Goal: Navigation & Orientation: Find specific page/section

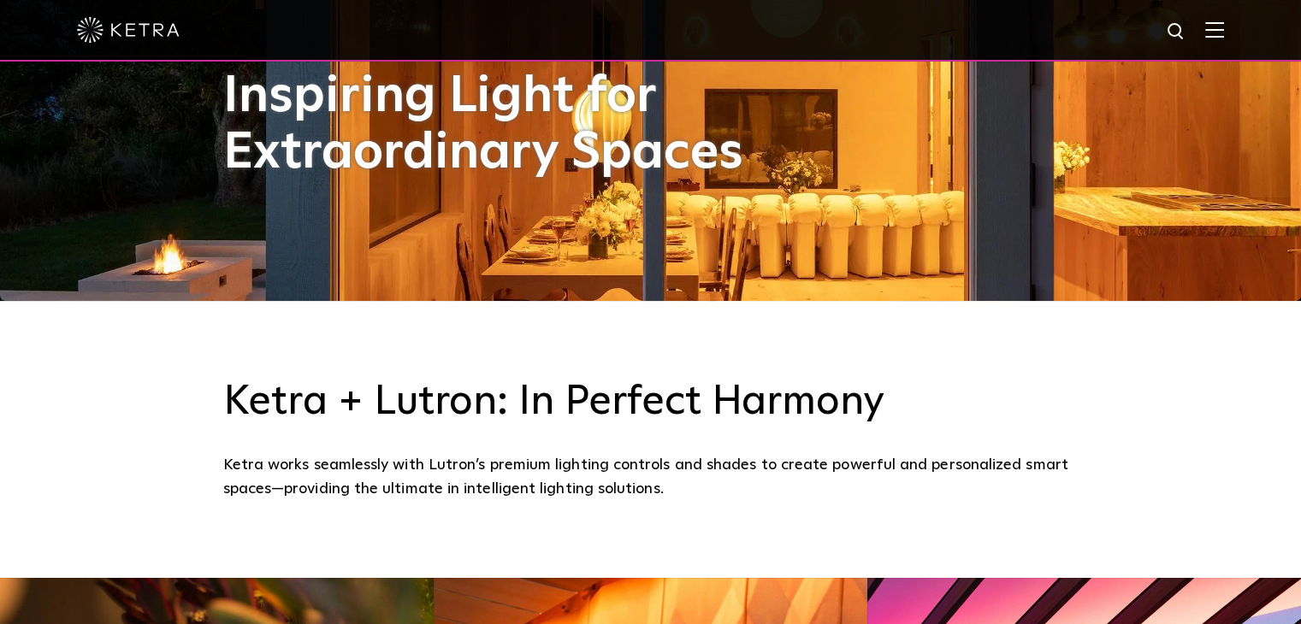
scroll to position [187, 0]
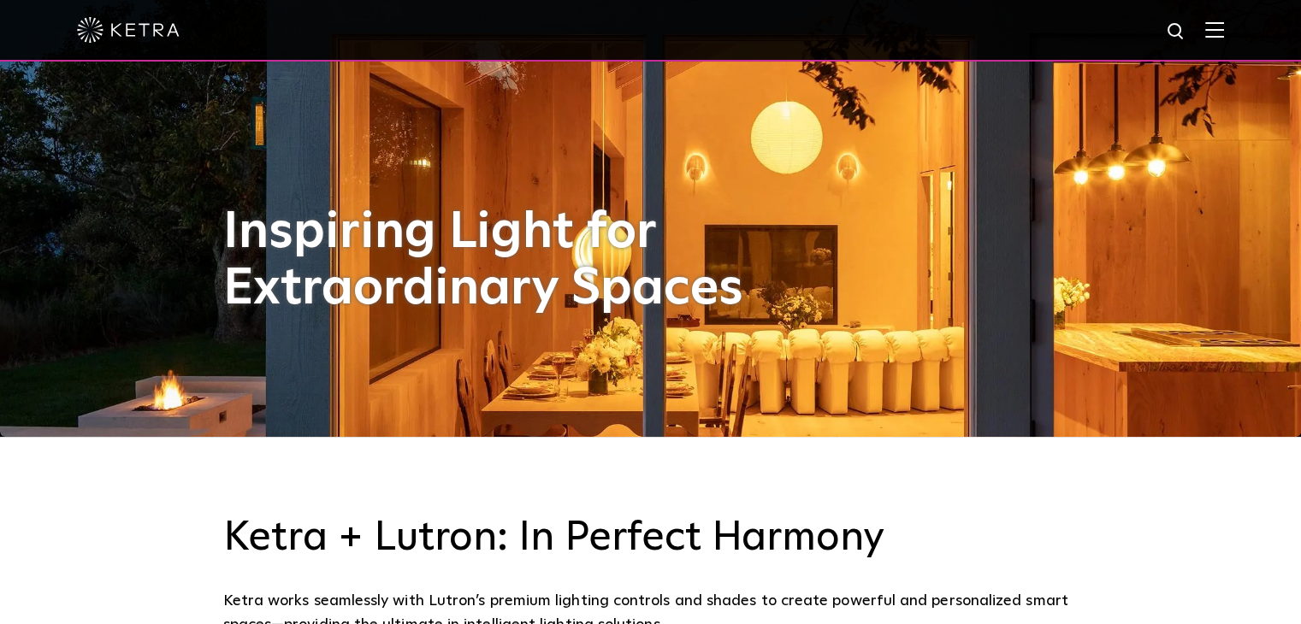
click at [1224, 34] on img at bounding box center [1214, 29] width 19 height 16
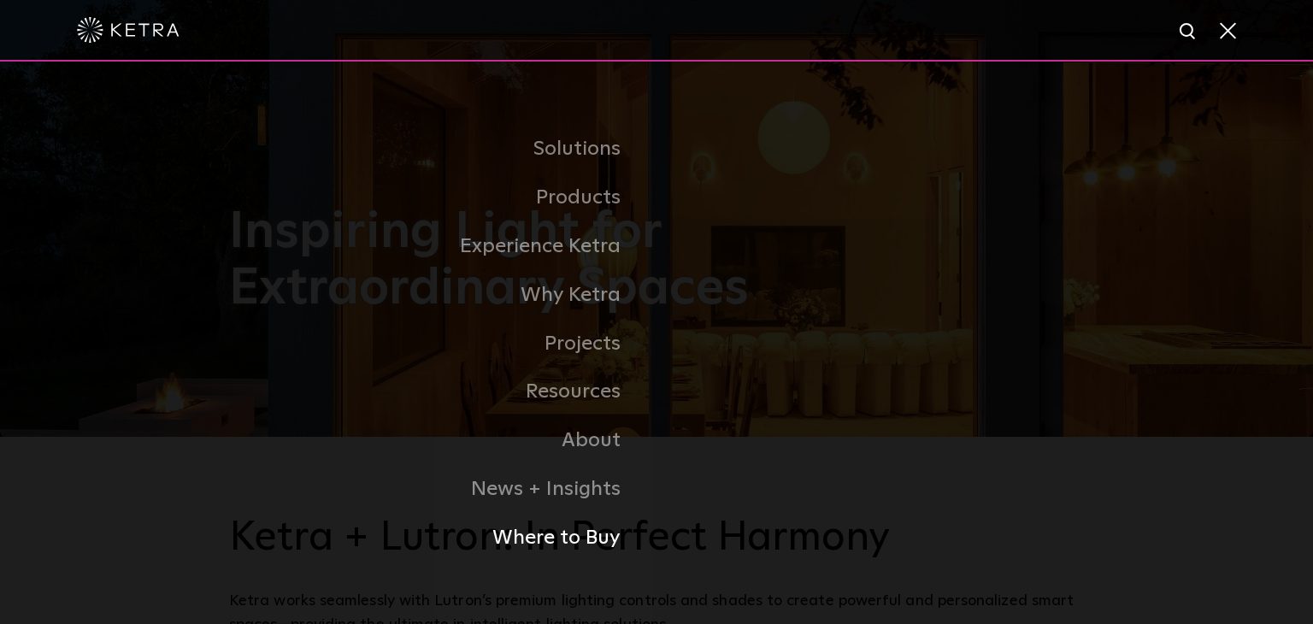
click at [544, 552] on link "Where to Buy" at bounding box center [443, 538] width 428 height 49
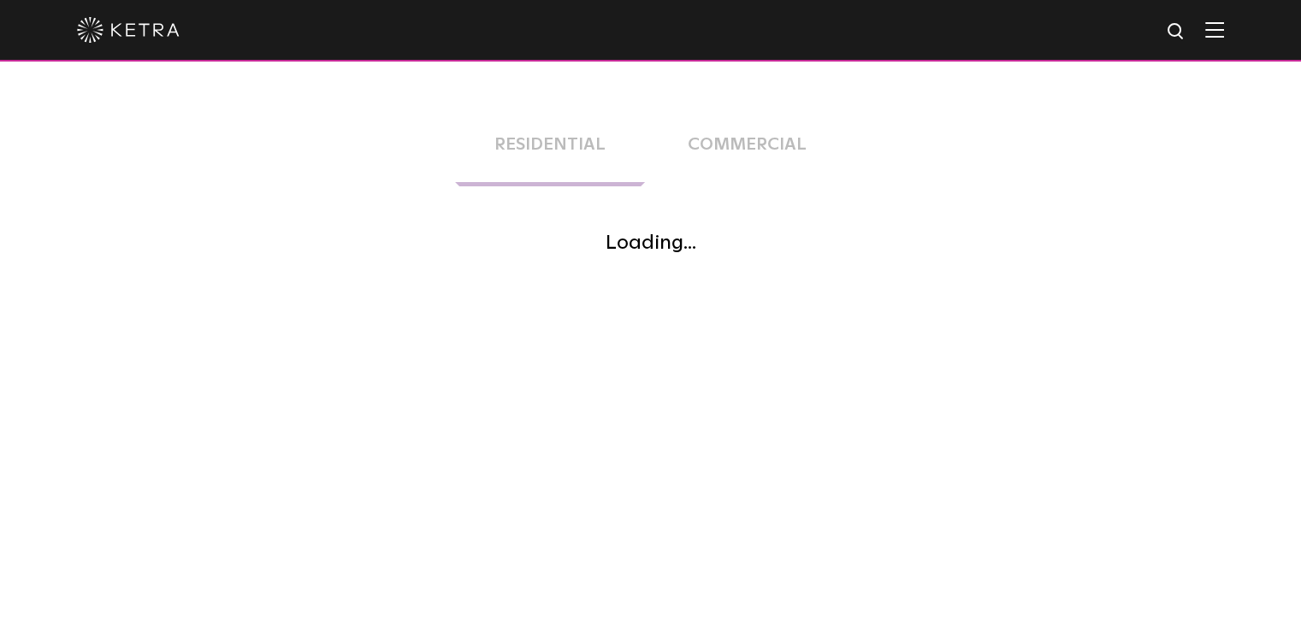
scroll to position [356, 0]
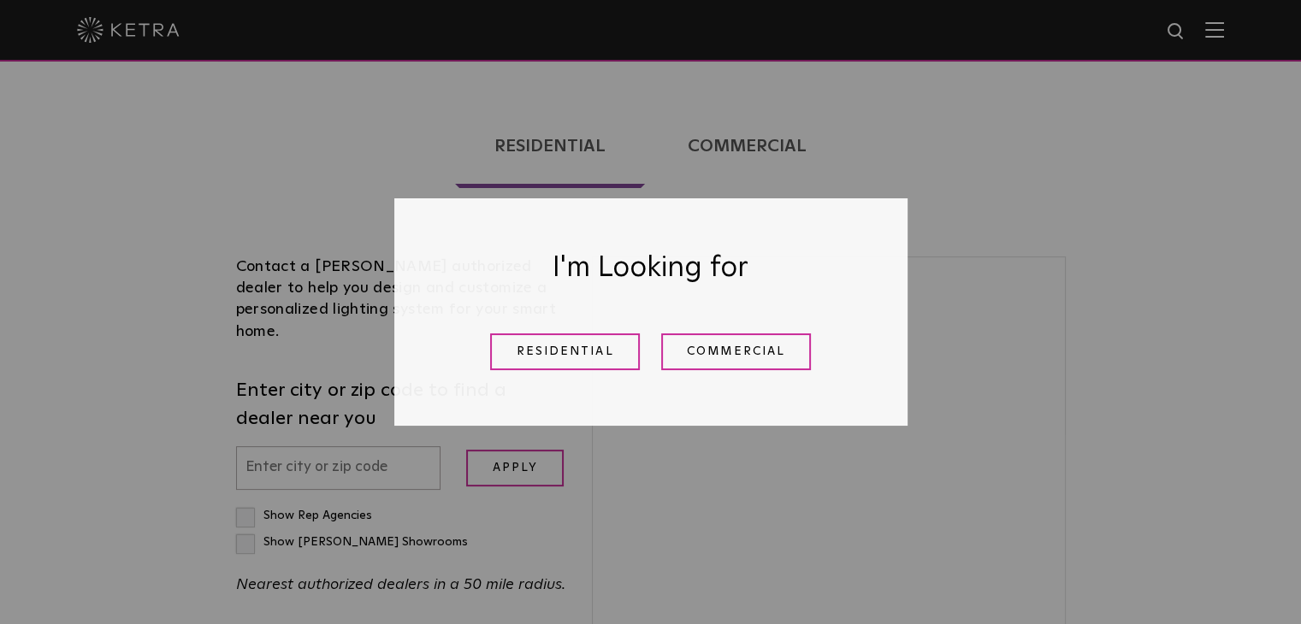
click at [593, 351] on link "Residential" at bounding box center [565, 351] width 150 height 37
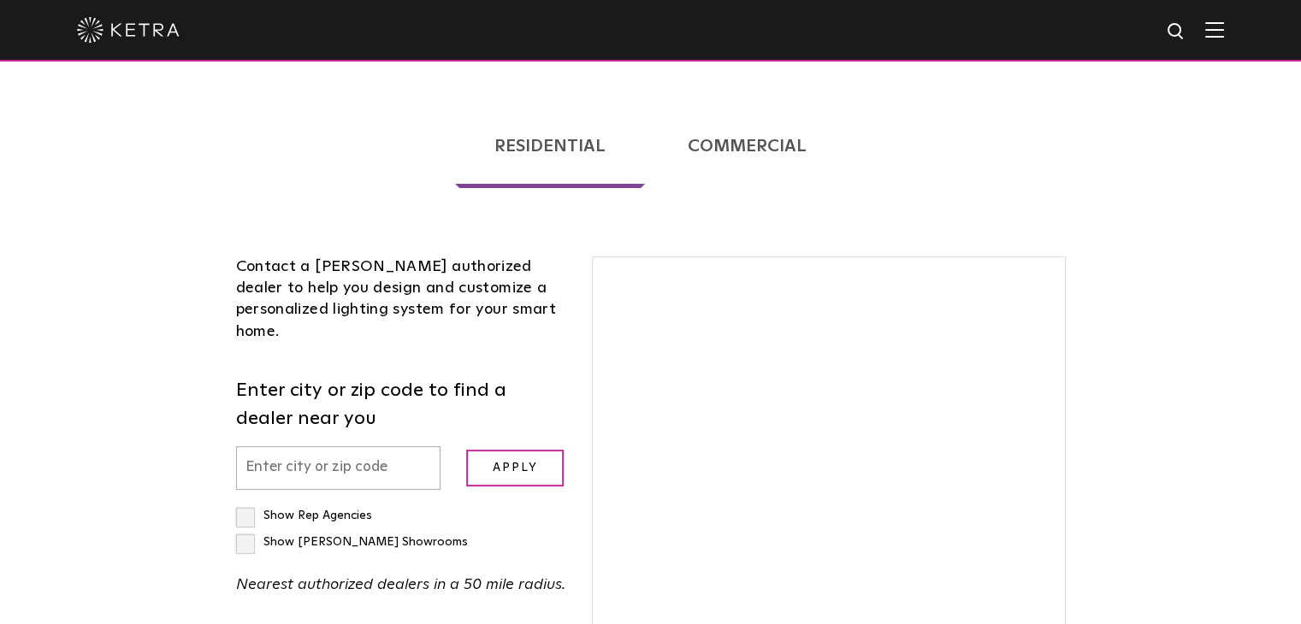
scroll to position [436, 0]
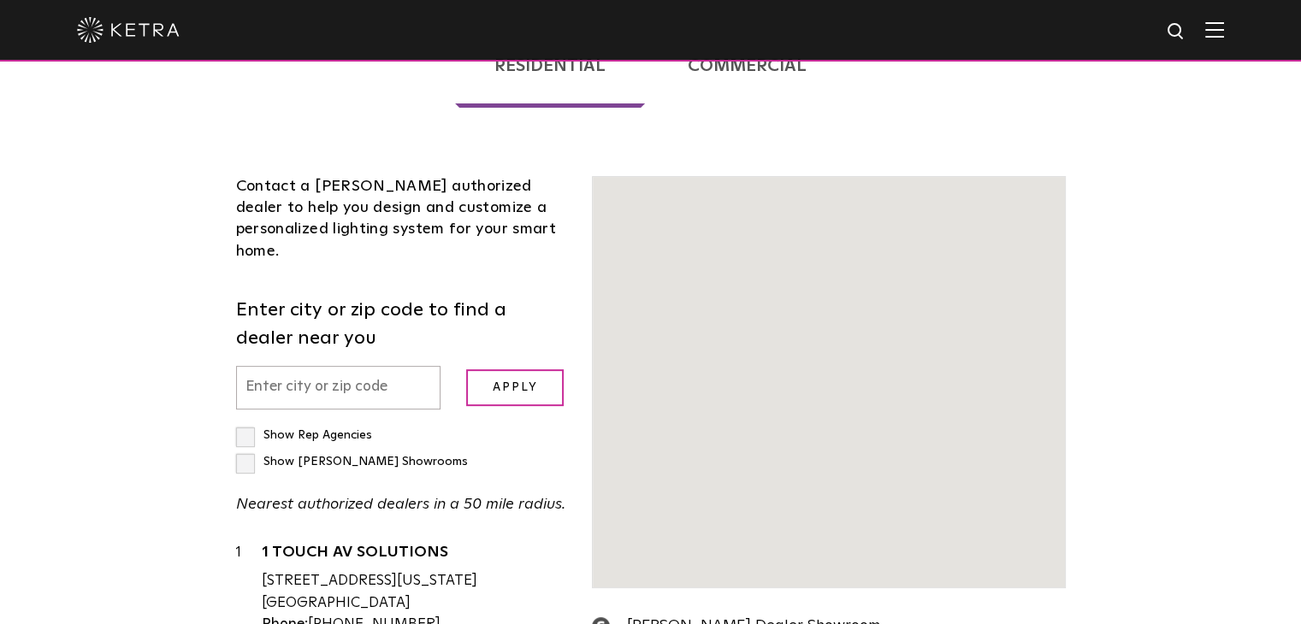
click at [322, 422] on div "Show Rep Agencies Show [PERSON_NAME] Showrooms Nearest authorized dealers in a …" at bounding box center [401, 469] width 331 height 95
click at [357, 366] on input "text" at bounding box center [338, 388] width 205 height 44
click at [265, 366] on input "text" at bounding box center [338, 388] width 205 height 44
click at [373, 366] on input "text" at bounding box center [338, 388] width 205 height 44
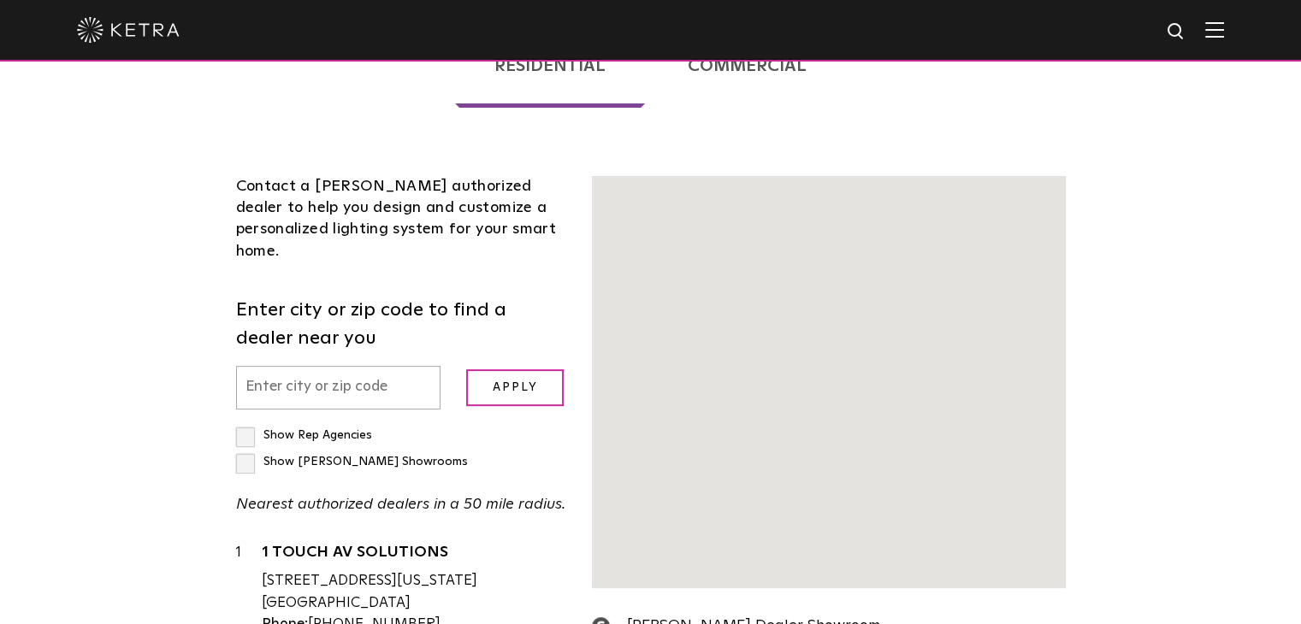
click at [397, 422] on div "Show Rep Agencies Show [PERSON_NAME] Showrooms Nearest authorized dealers in a …" at bounding box center [401, 469] width 331 height 95
click at [397, 456] on label "Show [PERSON_NAME] Showrooms" at bounding box center [352, 462] width 232 height 12
click at [247, 422] on input "Show [PERSON_NAME] Showrooms" at bounding box center [241, 427] width 11 height 11
checkbox input "true"
click at [322, 366] on input "text" at bounding box center [338, 388] width 205 height 44
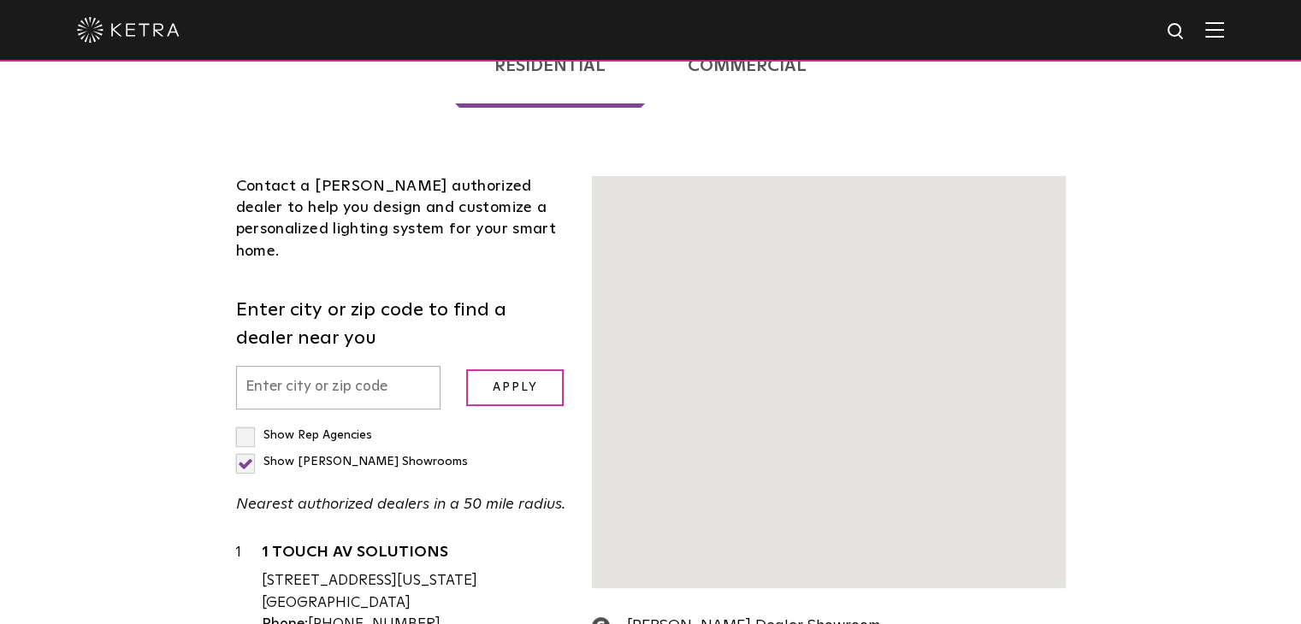
click at [322, 366] on input "text" at bounding box center [338, 388] width 205 height 44
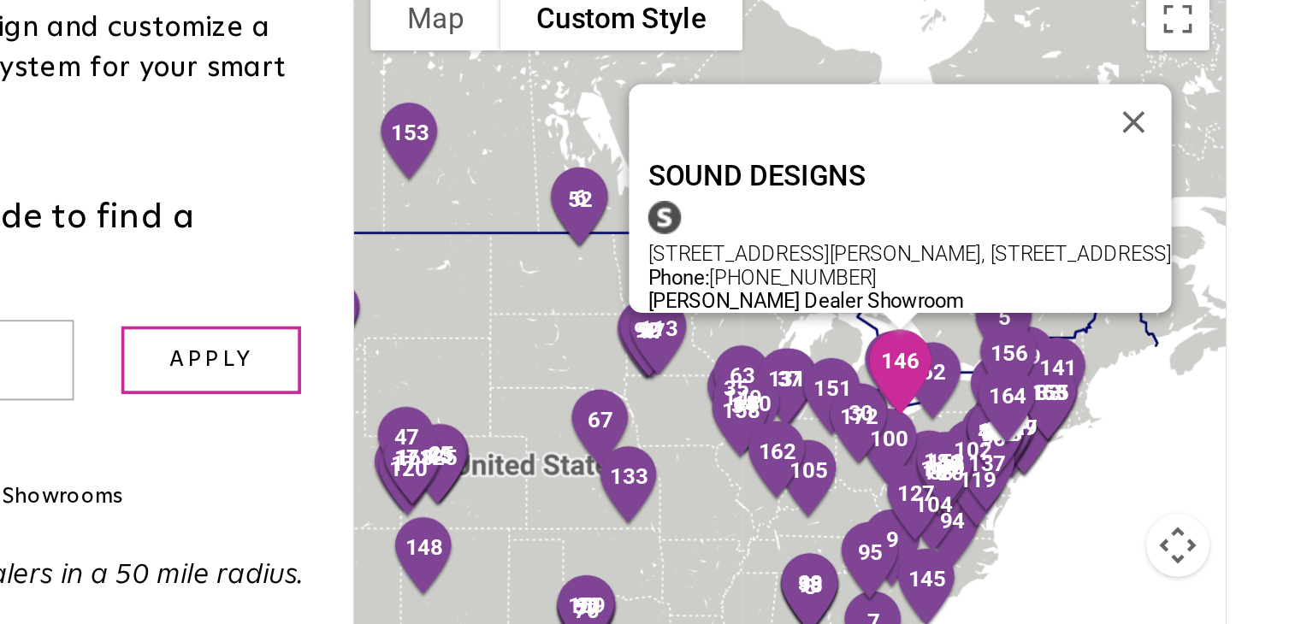
scroll to position [495, 0]
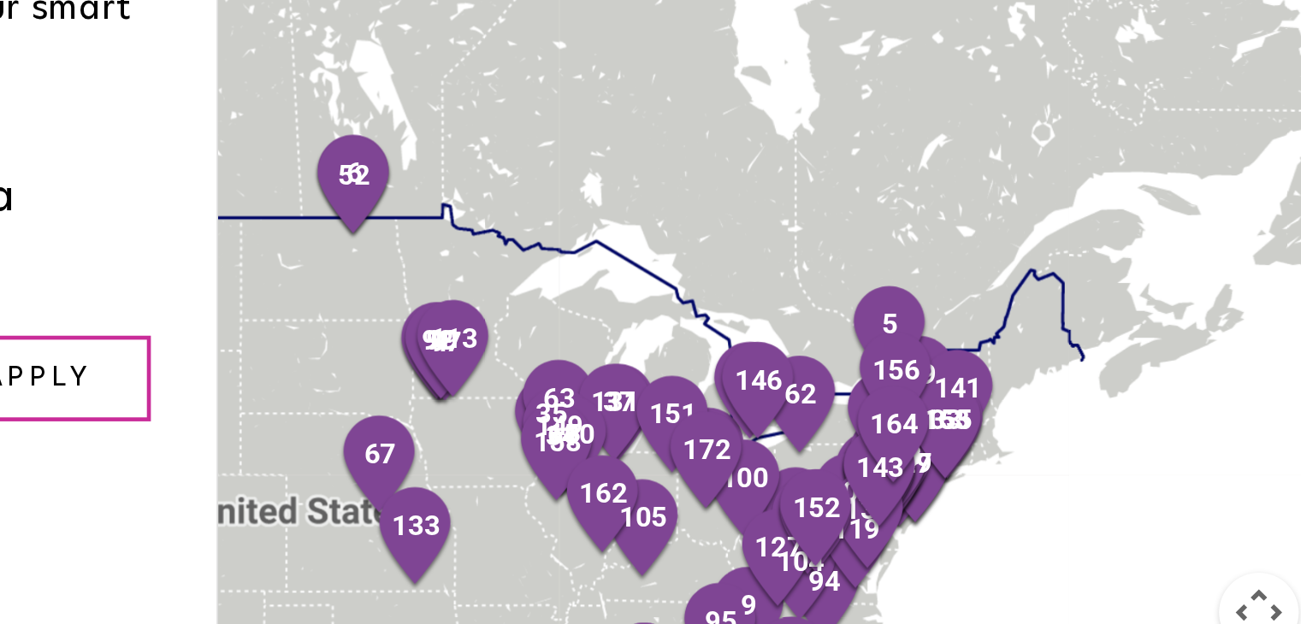
click at [1037, 411] on button "Map camera controls" at bounding box center [1039, 428] width 34 height 34
click at [1000, 369] on button "Zoom in" at bounding box center [996, 386] width 34 height 34
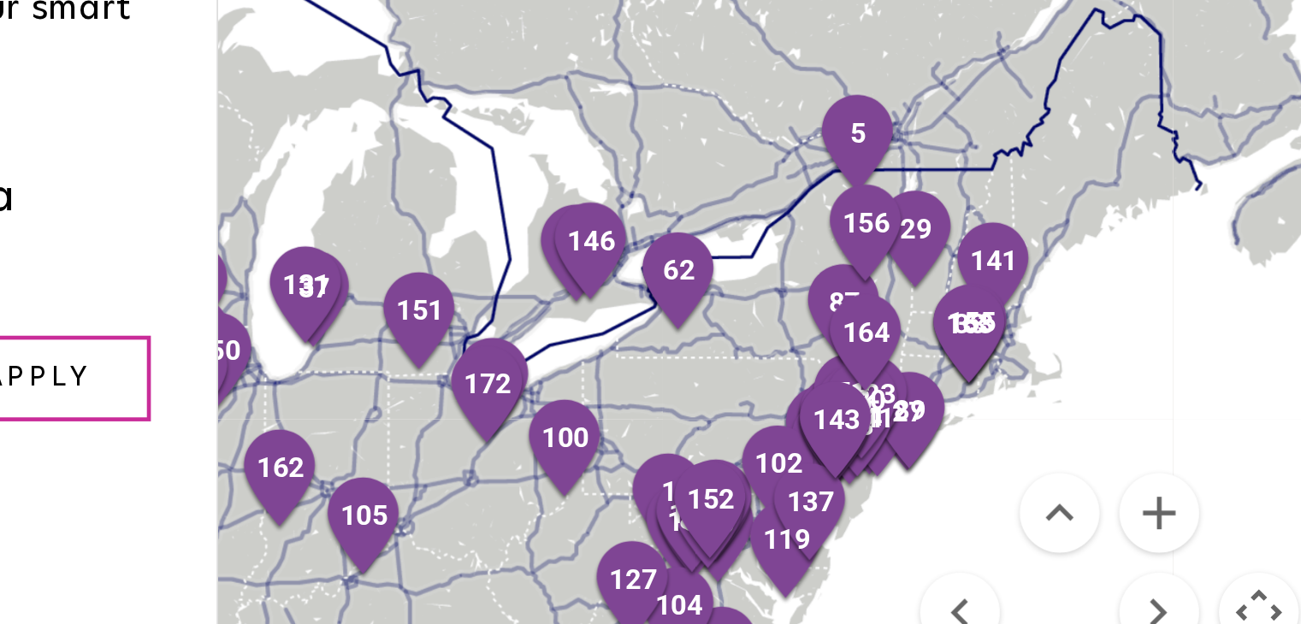
drag, startPoint x: 870, startPoint y: 358, endPoint x: 781, endPoint y: 284, distance: 115.9
click at [781, 284] on div at bounding box center [828, 322] width 471 height 410
click at [999, 369] on button "Zoom in" at bounding box center [996, 386] width 34 height 34
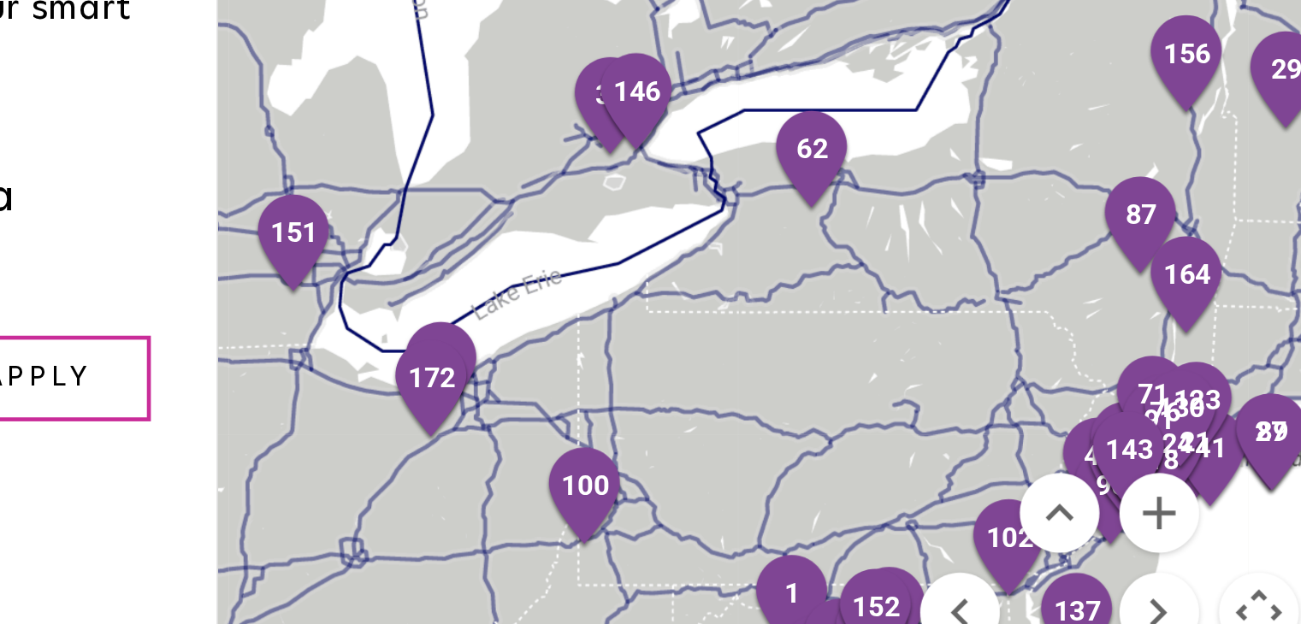
click at [835, 314] on div at bounding box center [828, 322] width 471 height 410
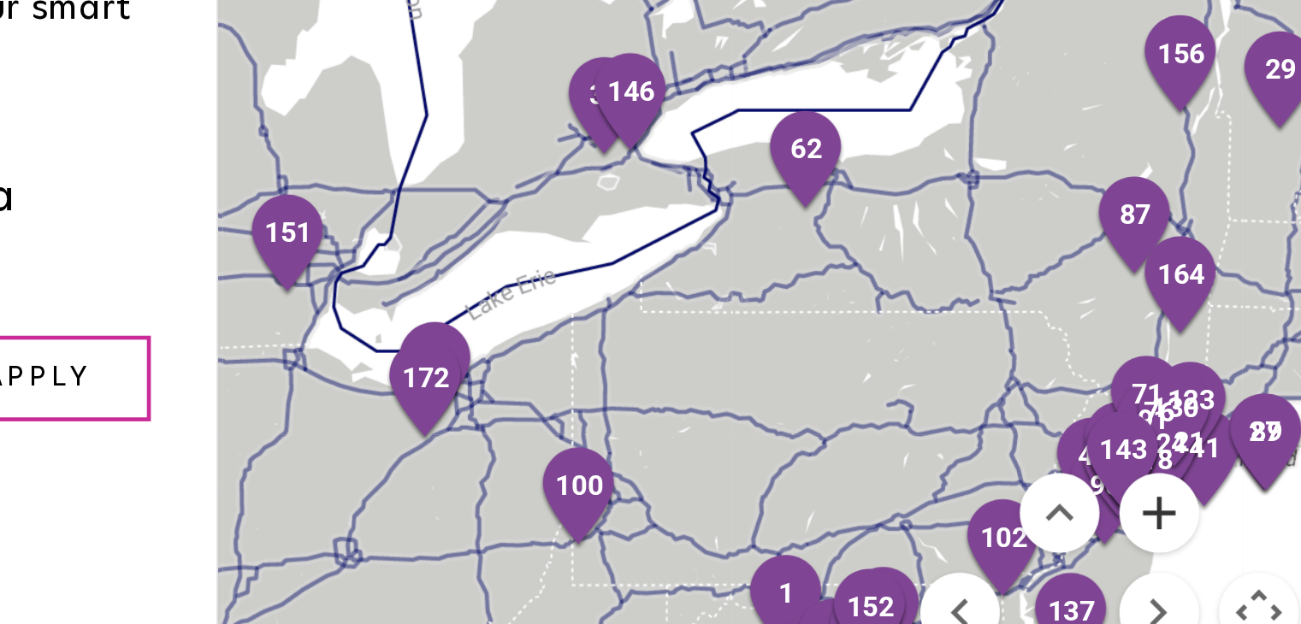
click at [992, 369] on button "Zoom in" at bounding box center [996, 386] width 34 height 34
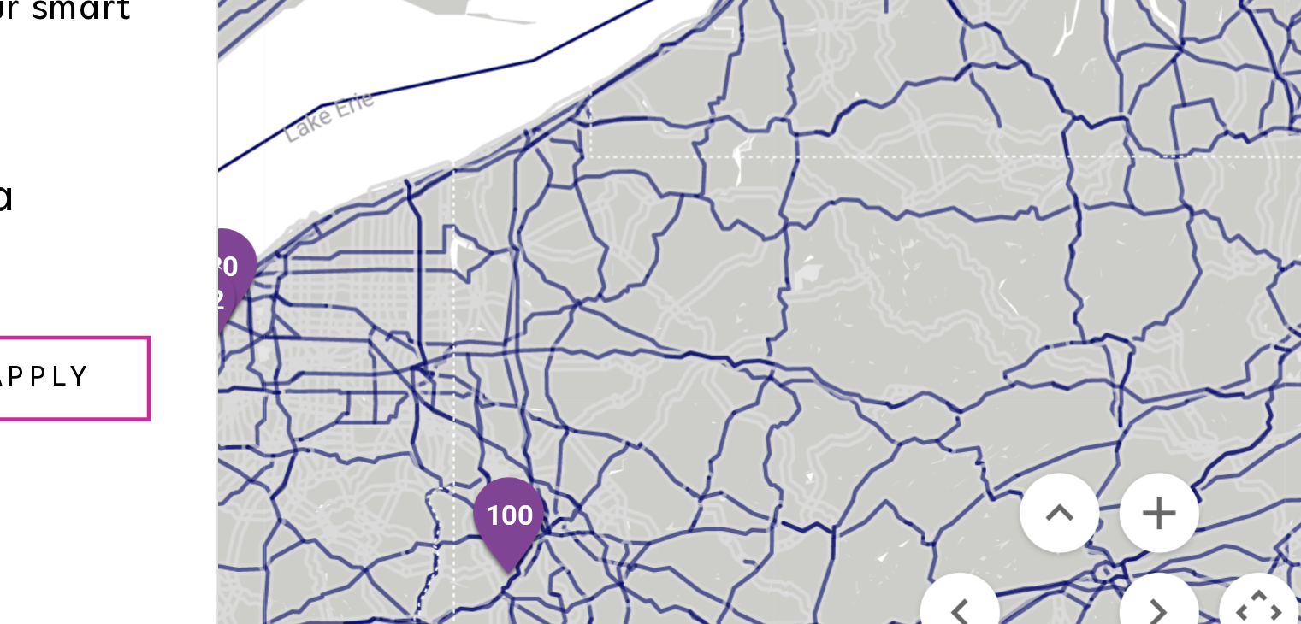
drag, startPoint x: 796, startPoint y: 346, endPoint x: 848, endPoint y: 285, distance: 80.7
click at [848, 285] on div at bounding box center [828, 322] width 471 height 410
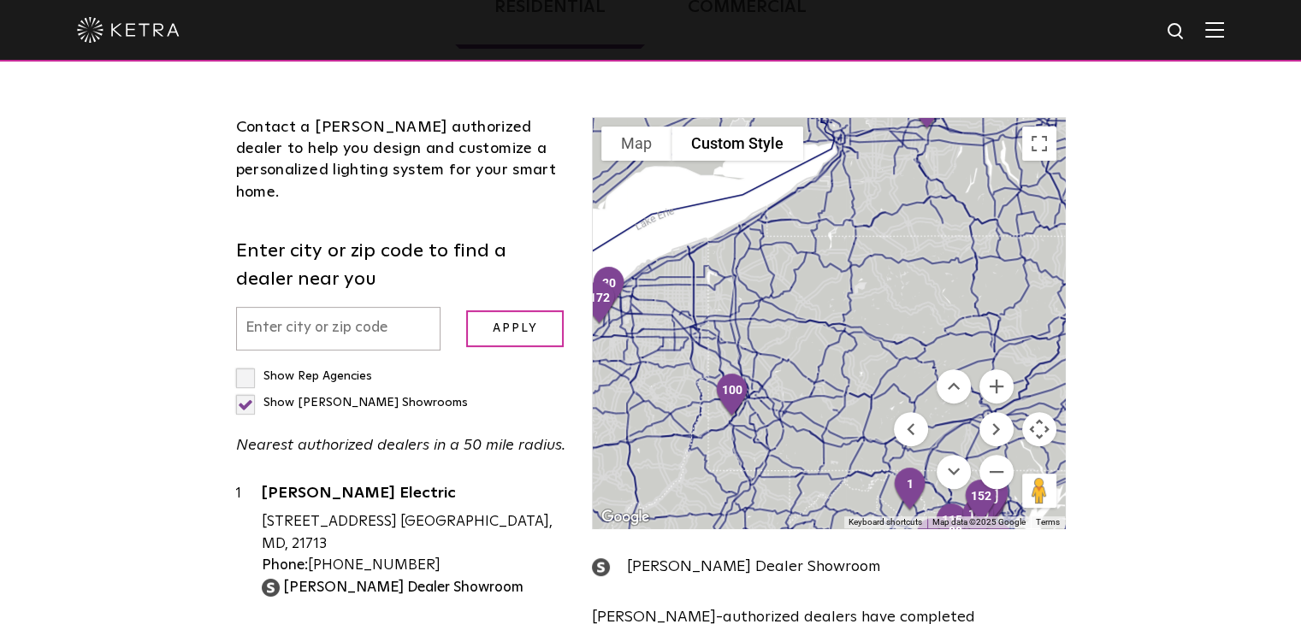
scroll to position [0, 0]
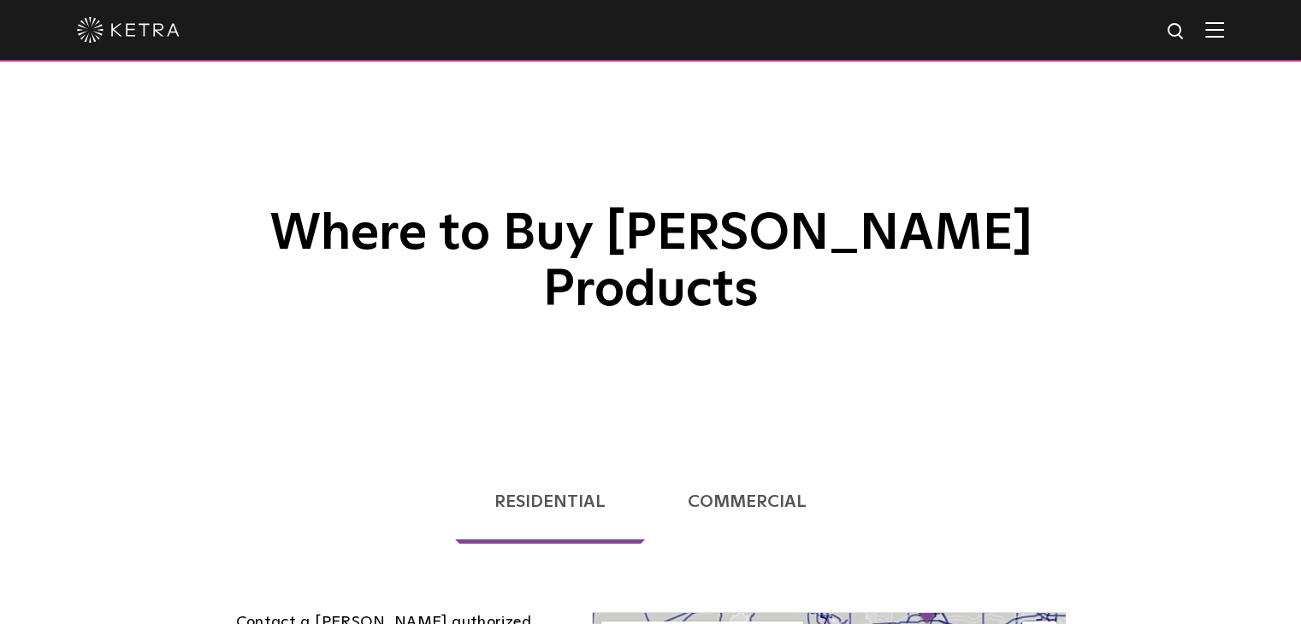
click at [770, 460] on link "Commercial" at bounding box center [747, 502] width 197 height 84
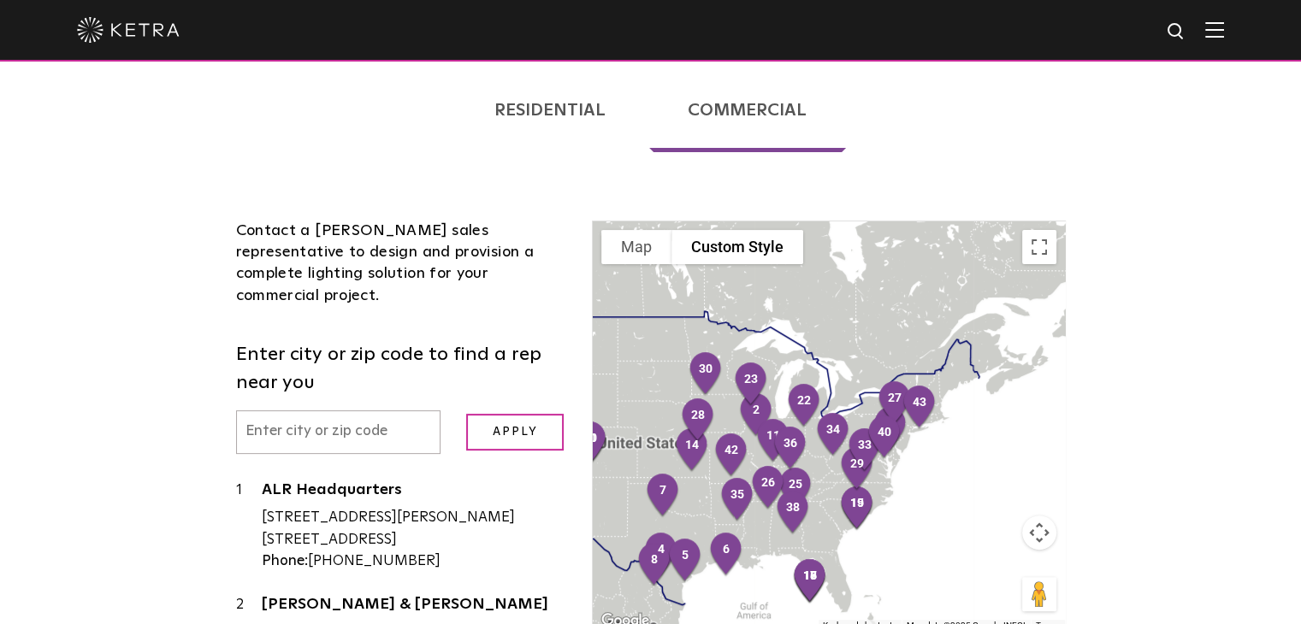
scroll to position [10, 0]
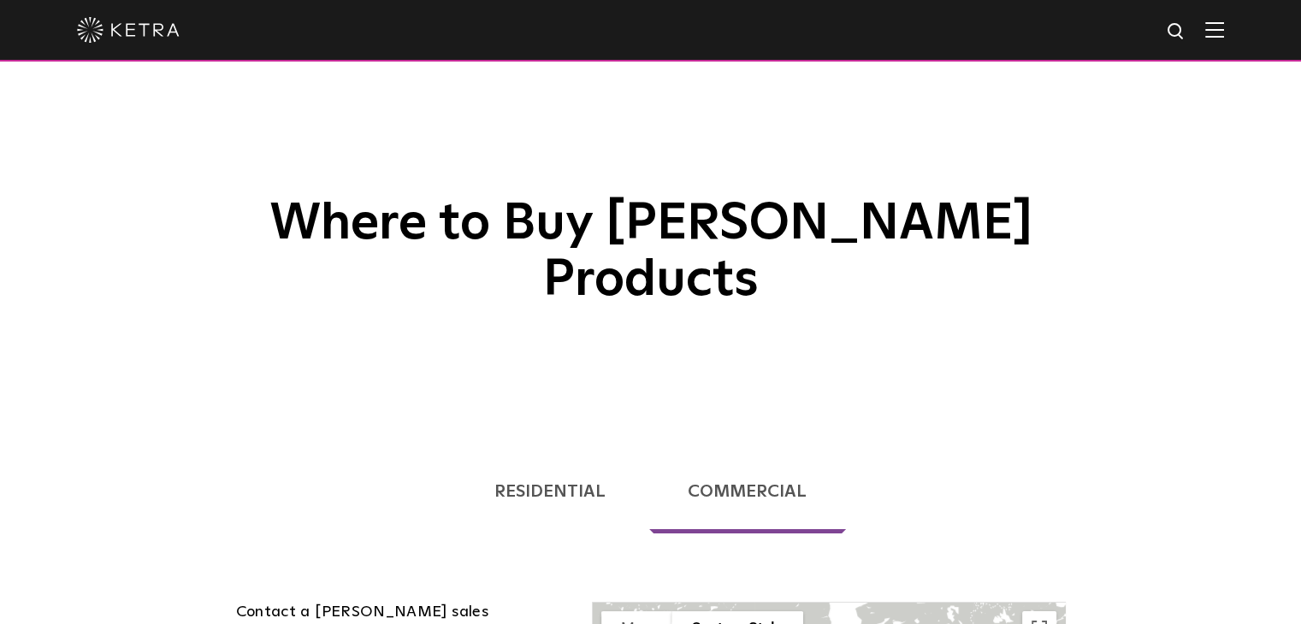
click at [544, 450] on link "Residential" at bounding box center [549, 492] width 189 height 84
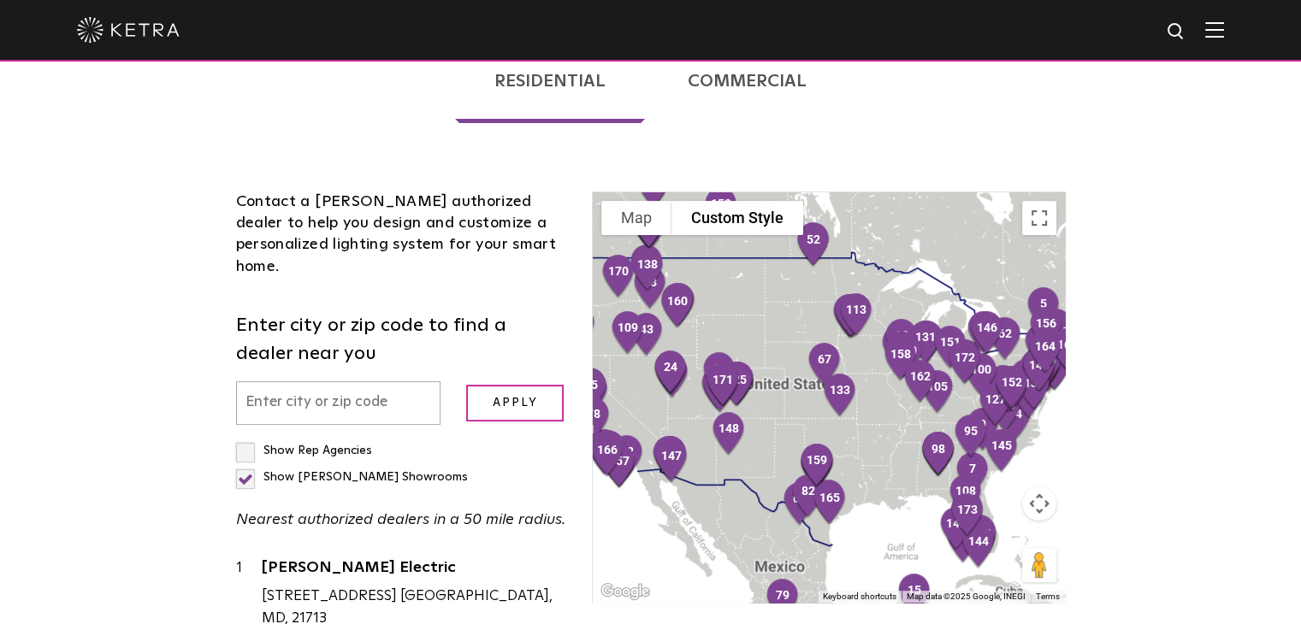
scroll to position [405, 0]
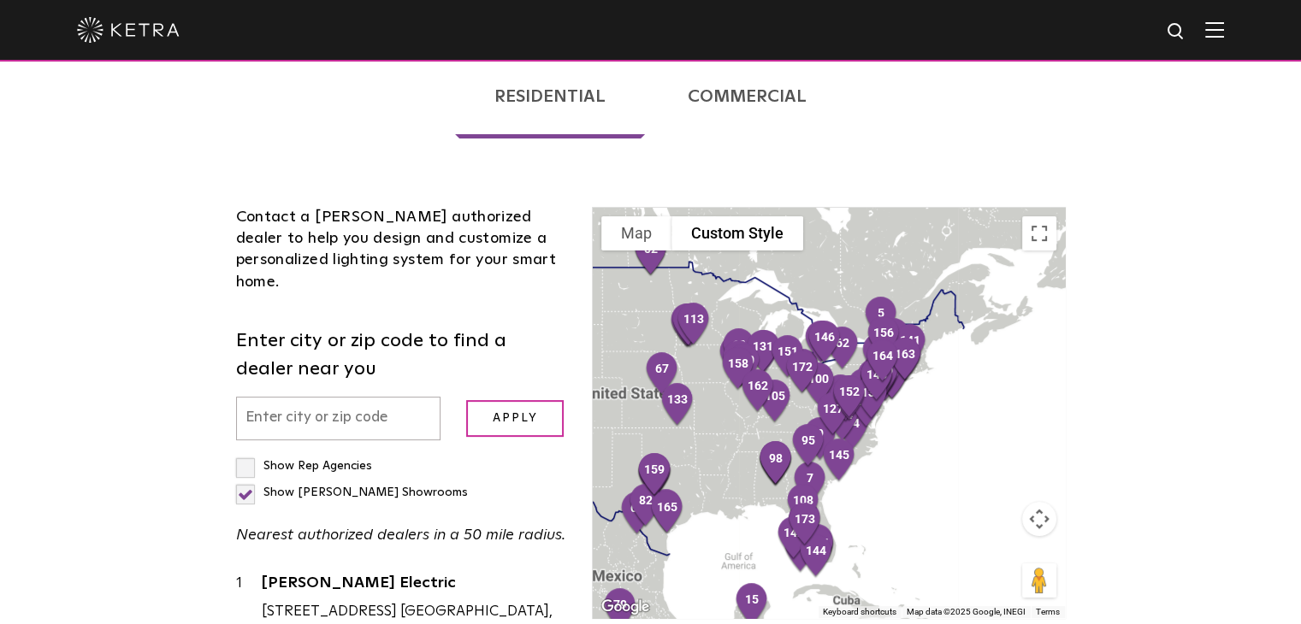
drag, startPoint x: 893, startPoint y: 384, endPoint x: 724, endPoint y: 378, distance: 168.6
click at [724, 378] on div at bounding box center [828, 413] width 471 height 410
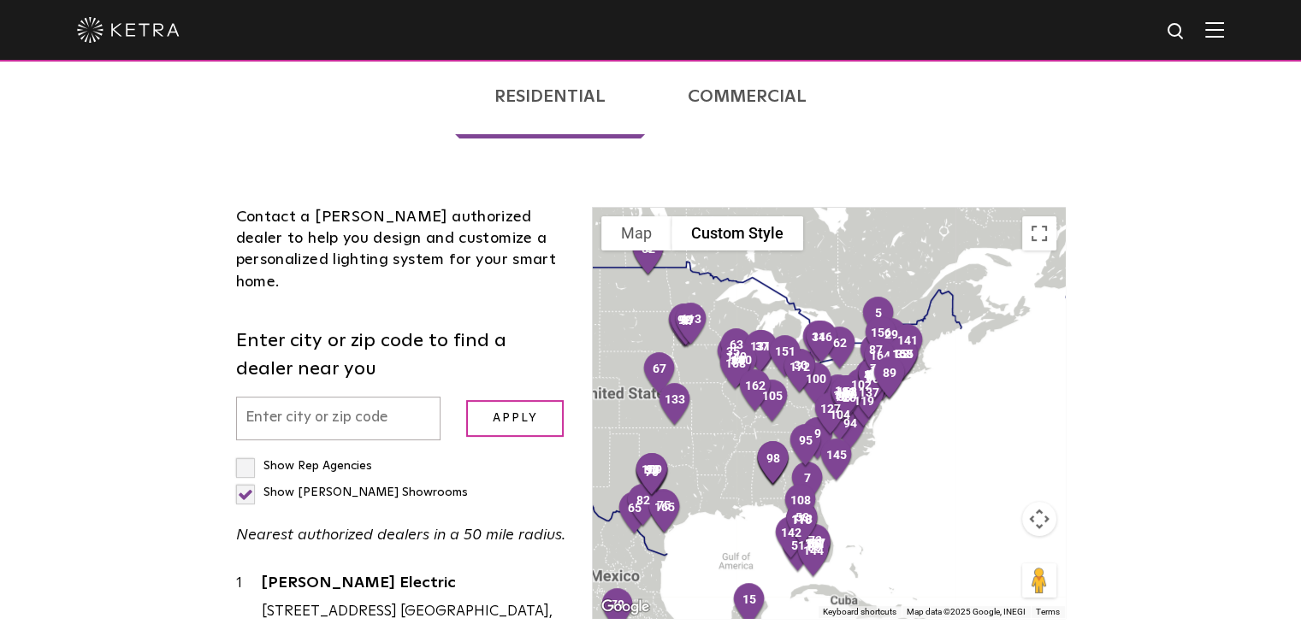
click at [1033, 502] on button "Map camera controls" at bounding box center [1039, 519] width 34 height 34
click at [999, 459] on button "Zoom in" at bounding box center [996, 476] width 34 height 34
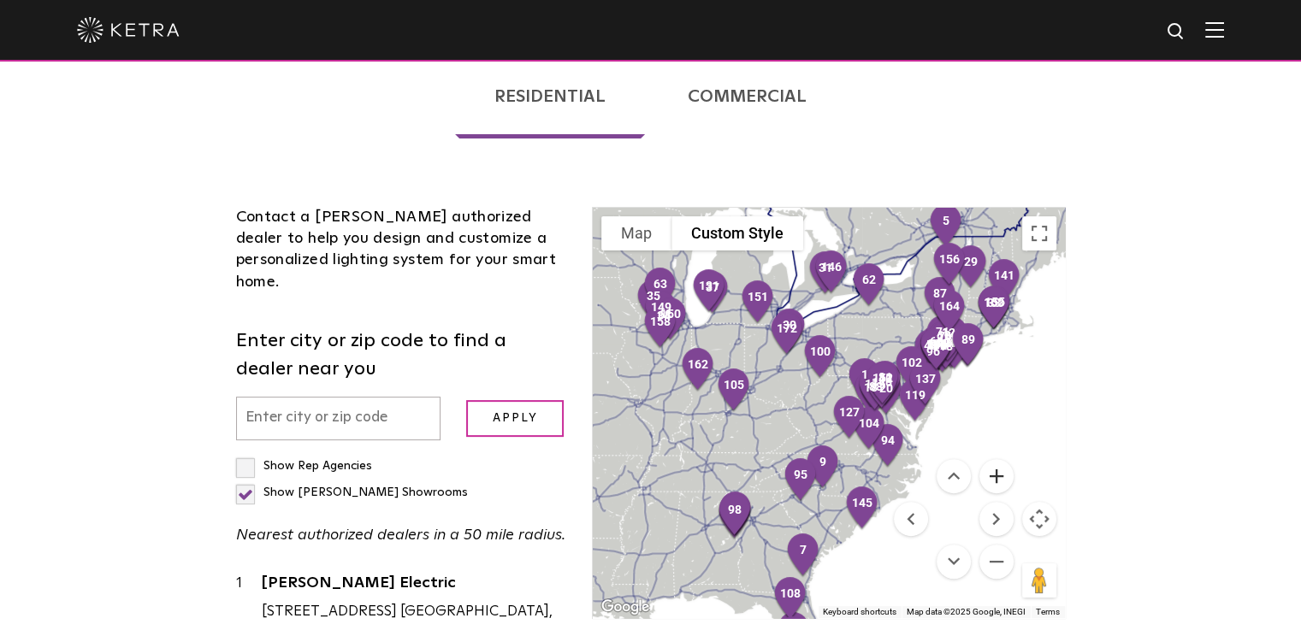
click at [999, 459] on button "Zoom in" at bounding box center [996, 476] width 34 height 34
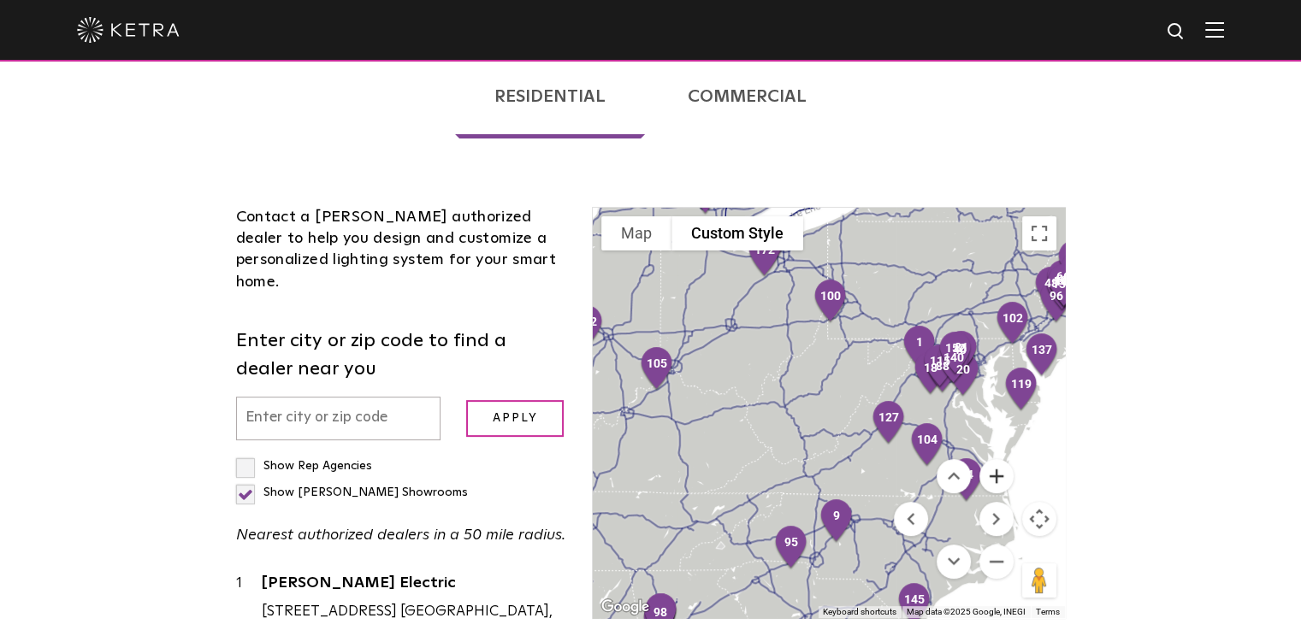
click at [999, 459] on button "Zoom in" at bounding box center [996, 476] width 34 height 34
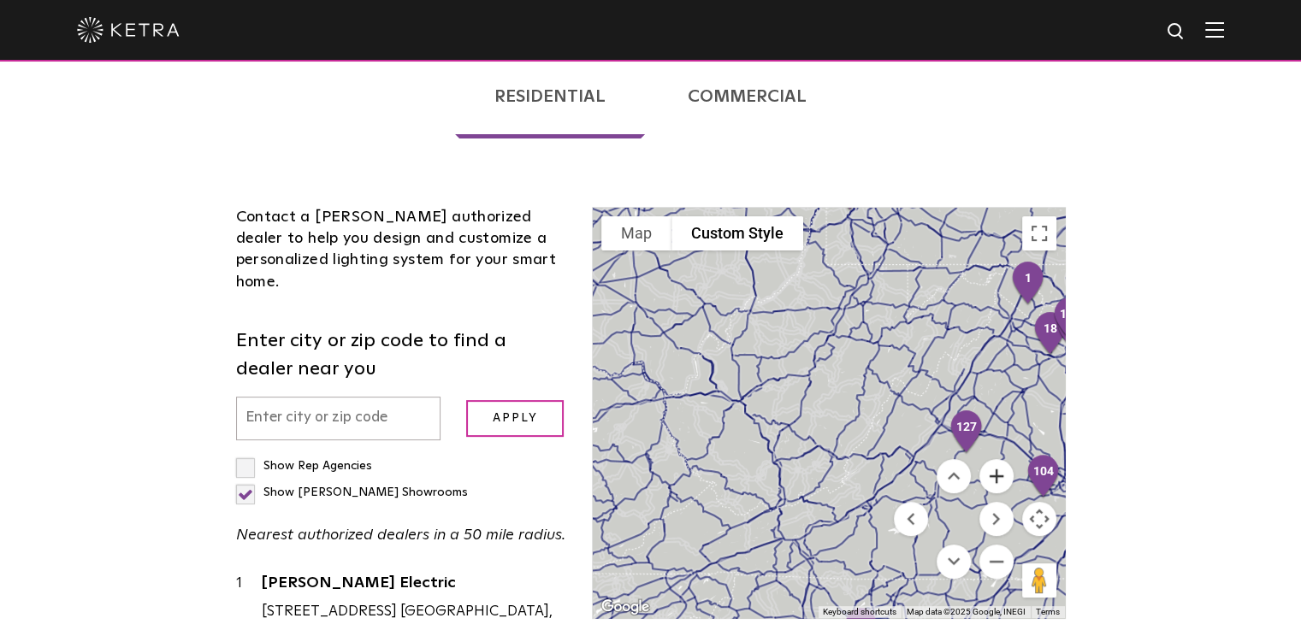
click at [999, 459] on button "Zoom in" at bounding box center [996, 476] width 34 height 34
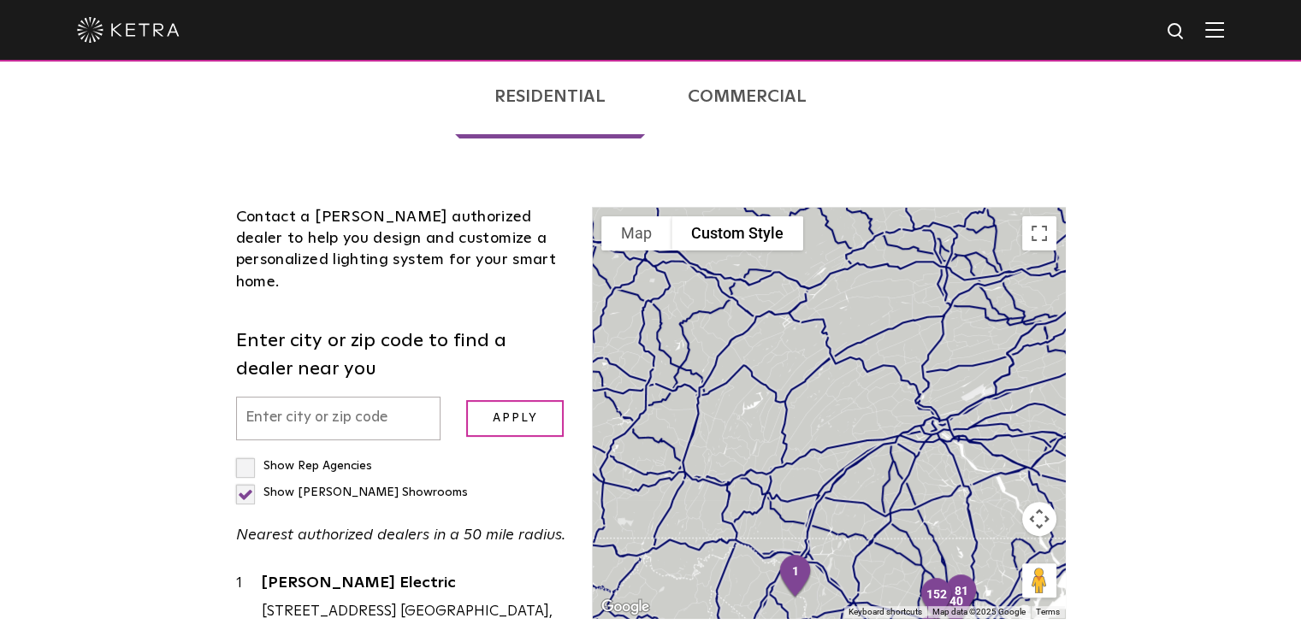
drag, startPoint x: 831, startPoint y: 233, endPoint x: 373, endPoint y: 661, distance: 626.8
click at [373, 623] on html "Solutions Commercial Residential Products Commercial Products Residential Produ…" at bounding box center [650, 567] width 1301 height 1945
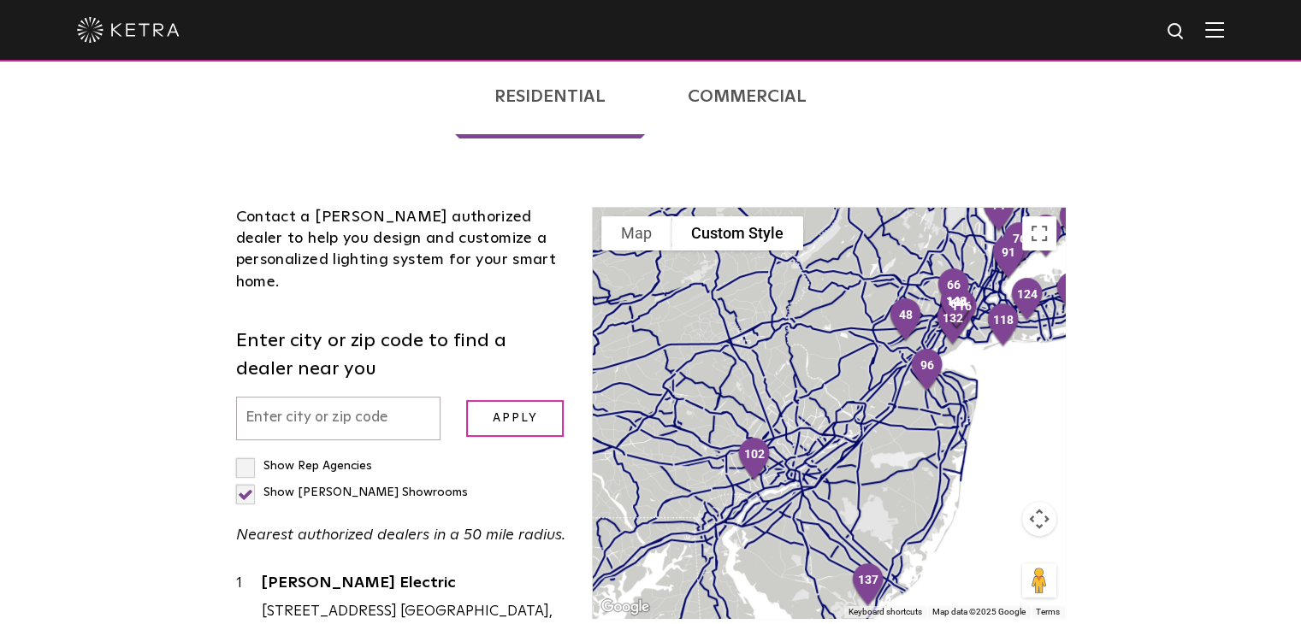
drag, startPoint x: 986, startPoint y: 379, endPoint x: 570, endPoint y: 370, distance: 415.7
click at [570, 370] on div "Contact a [PERSON_NAME] authorized dealer to help you design and customize a pe…" at bounding box center [650, 553] width 855 height 794
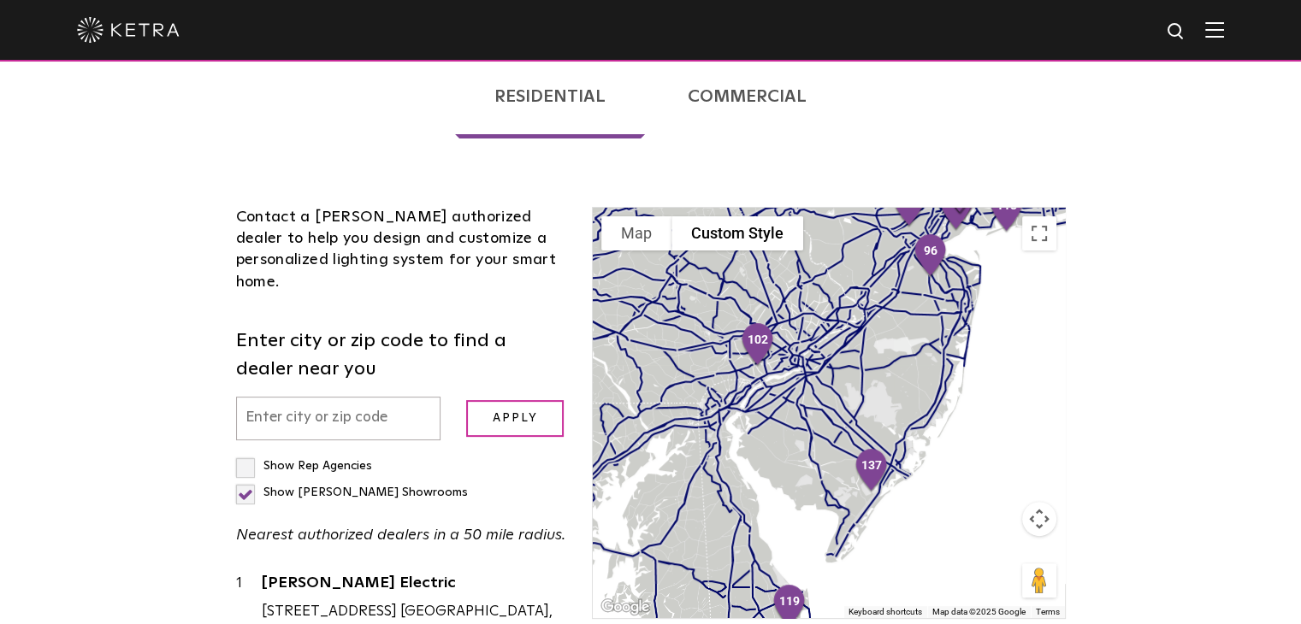
drag, startPoint x: 901, startPoint y: 447, endPoint x: 901, endPoint y: 326, distance: 121.4
click at [901, 326] on div at bounding box center [828, 413] width 471 height 410
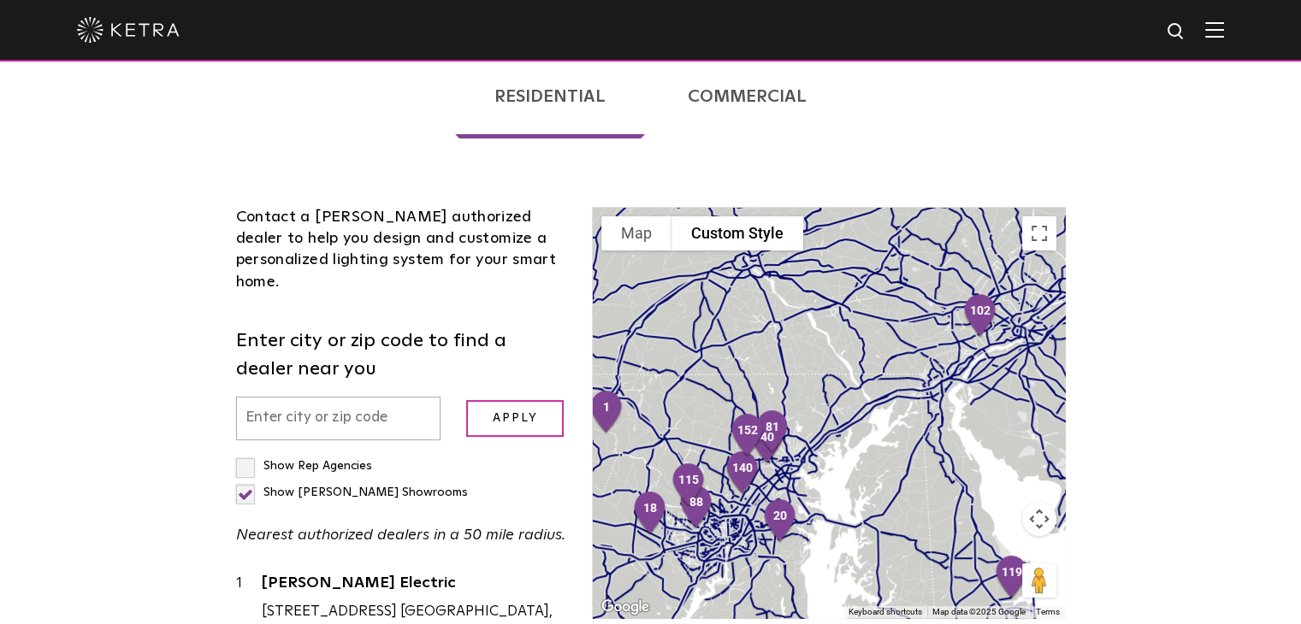
drag, startPoint x: 719, startPoint y: 425, endPoint x: 1040, endPoint y: 158, distance: 417.1
click at [1040, 208] on div "1 2 3 4 5 6 7 8 9 10 11 12 13 14 15 16 17 18 19 20 21 22 23 24 25 26 27 28 29 3…" at bounding box center [828, 413] width 471 height 410
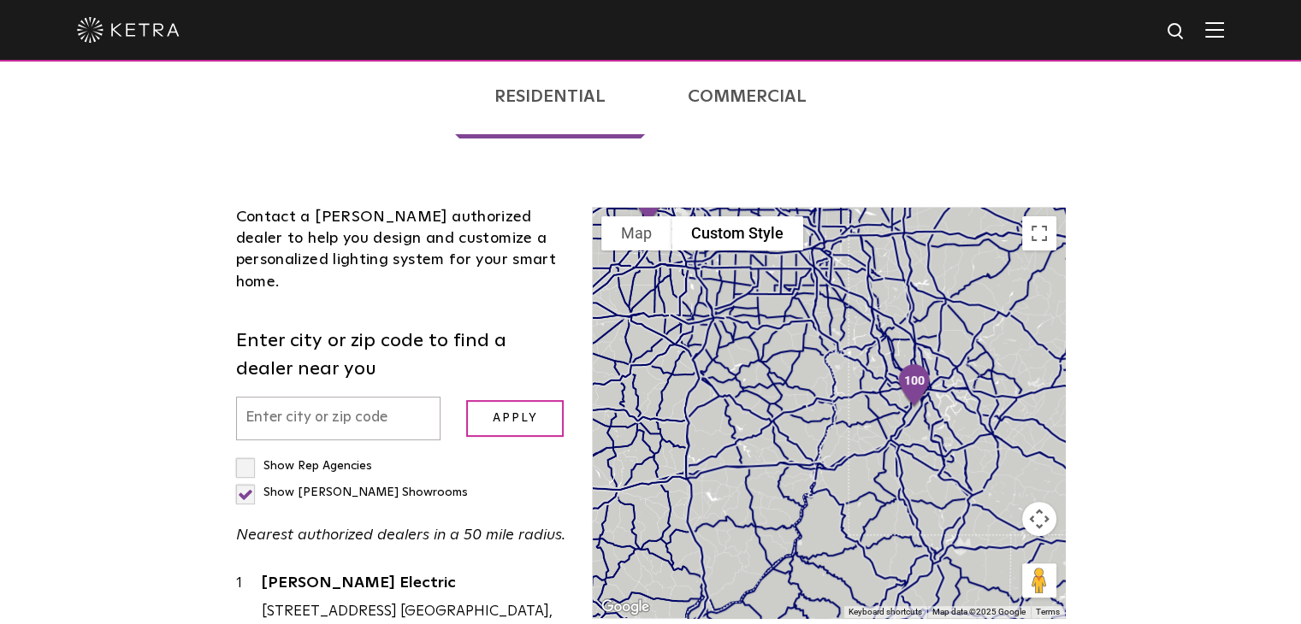
drag, startPoint x: 736, startPoint y: 399, endPoint x: 1239, endPoint y: 548, distance: 524.4
click at [1239, 548] on div "Loading... Residential Commercial Contact a [PERSON_NAME] authorized dealer to …" at bounding box center [650, 500] width 1301 height 950
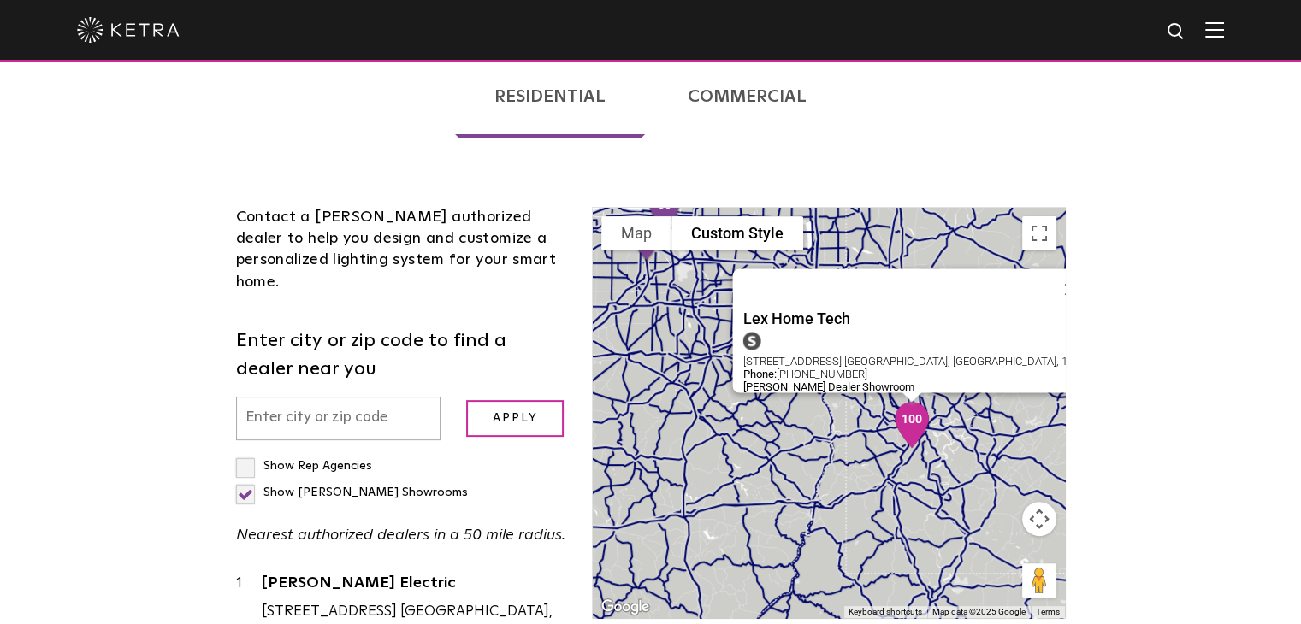
click at [906, 395] on img "100" at bounding box center [912, 425] width 50 height 60
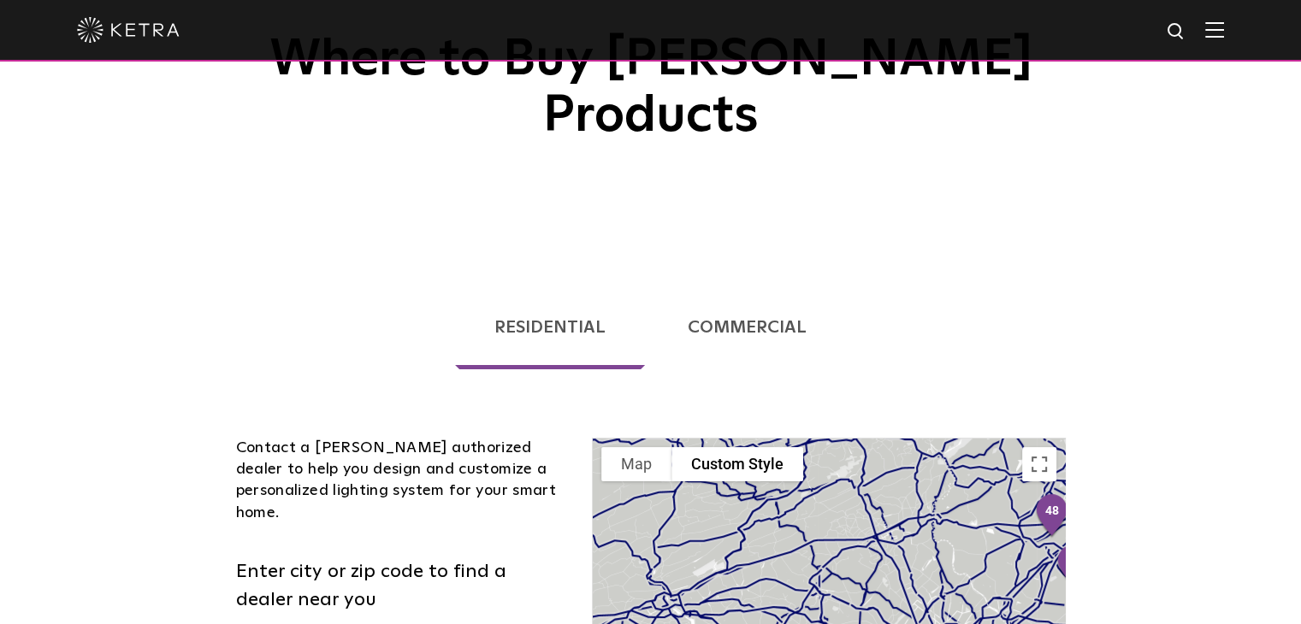
scroll to position [0, 0]
